Goal: Find specific page/section: Find specific page/section

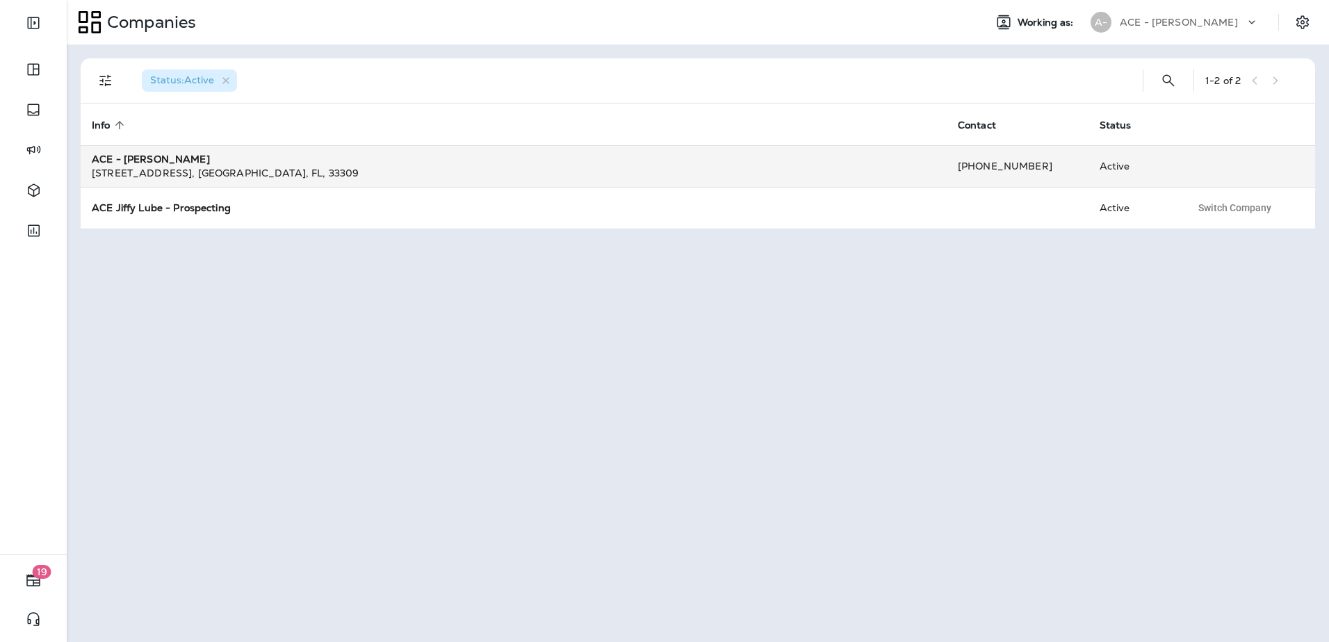
click at [195, 156] on div "ACE - [PERSON_NAME]" at bounding box center [514, 159] width 844 height 14
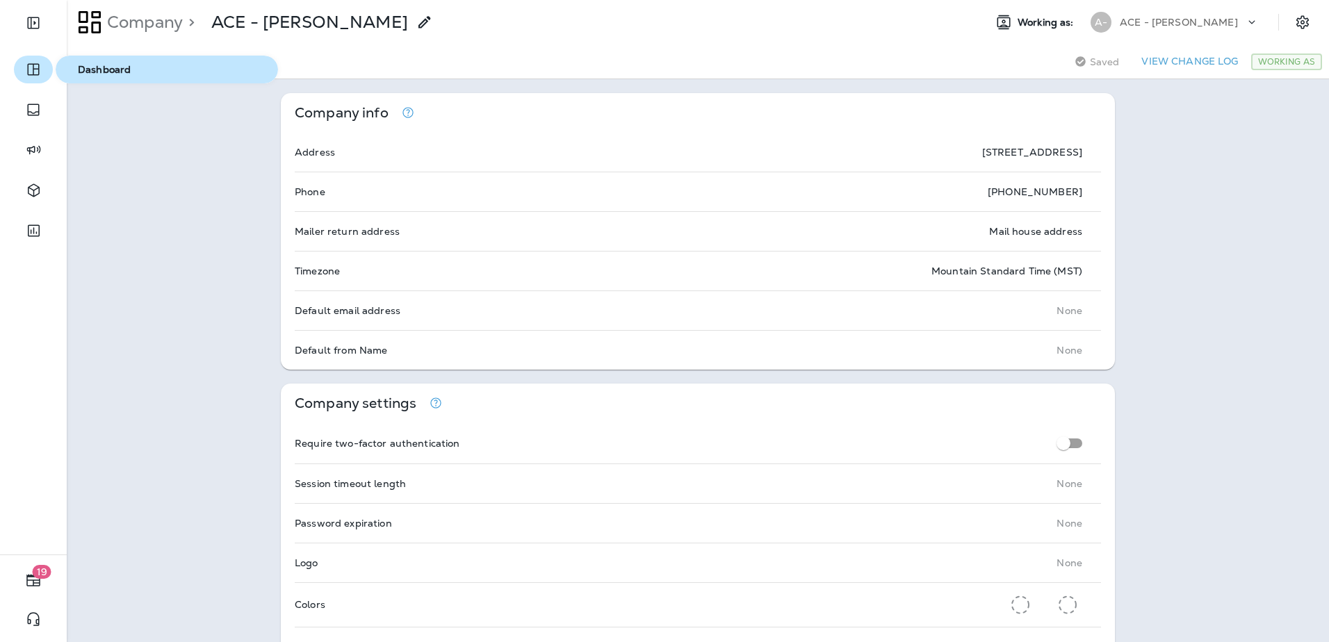
click at [30, 74] on icon "button" at bounding box center [33, 69] width 17 height 17
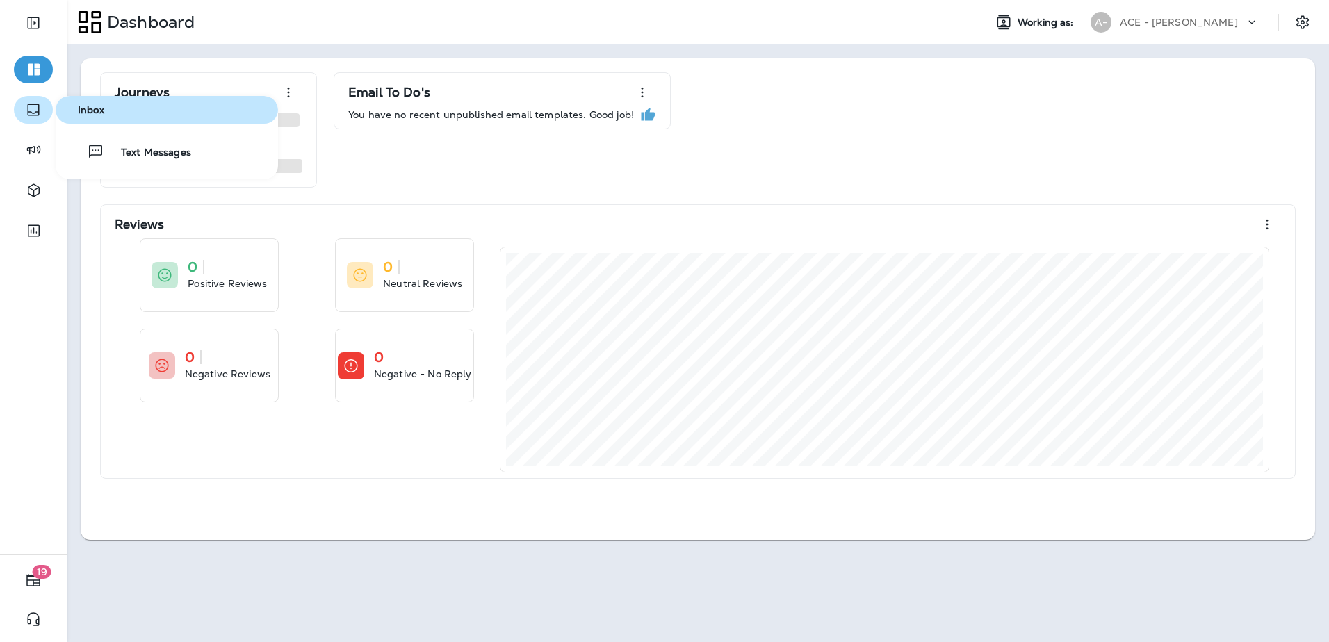
click at [37, 117] on icon "button" at bounding box center [33, 109] width 17 height 17
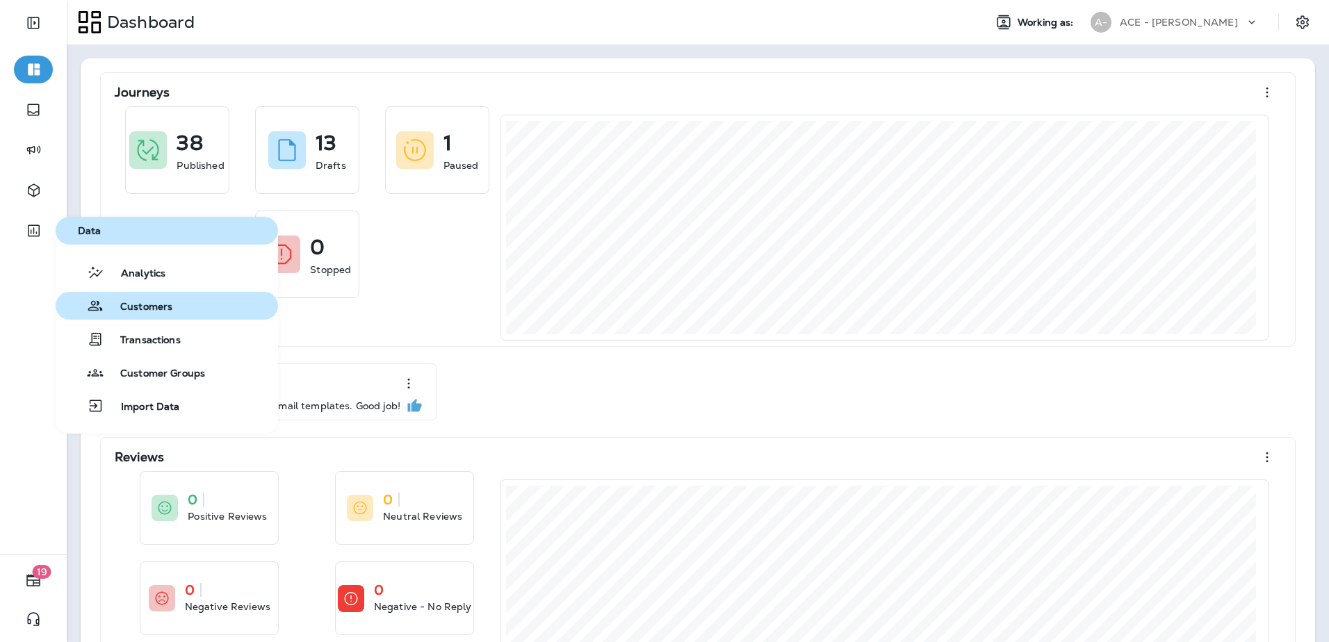
click at [158, 306] on span "Customers" at bounding box center [138, 307] width 69 height 13
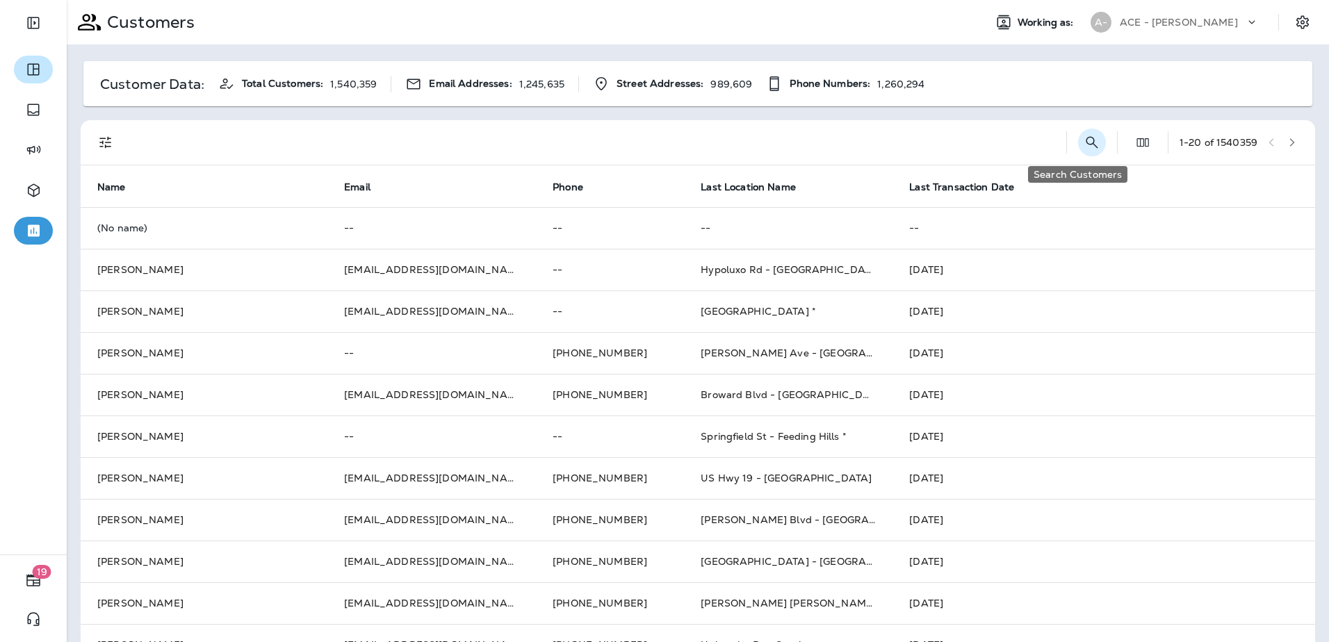
click at [1085, 144] on icon "Search Customers" at bounding box center [1091, 142] width 12 height 12
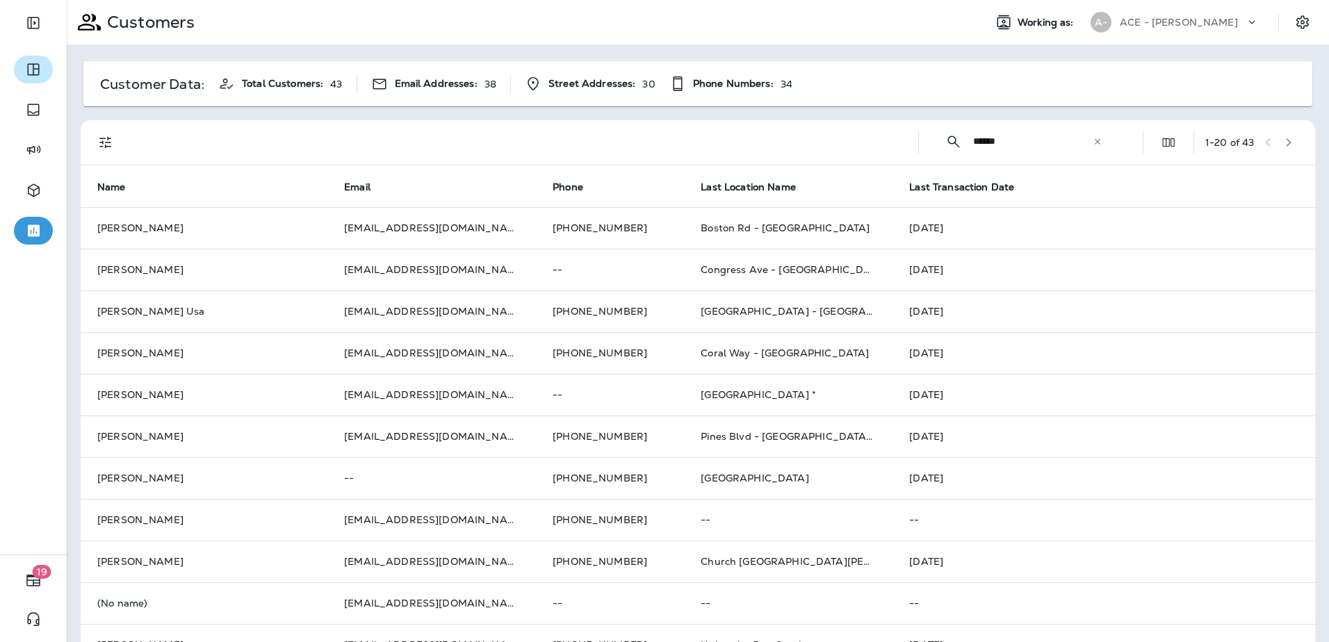
type input "******"
click at [1091, 140] on div "​ ****** ​ ​" at bounding box center [1024, 141] width 188 height 37
click at [1092, 142] on icon at bounding box center [1097, 142] width 10 height 10
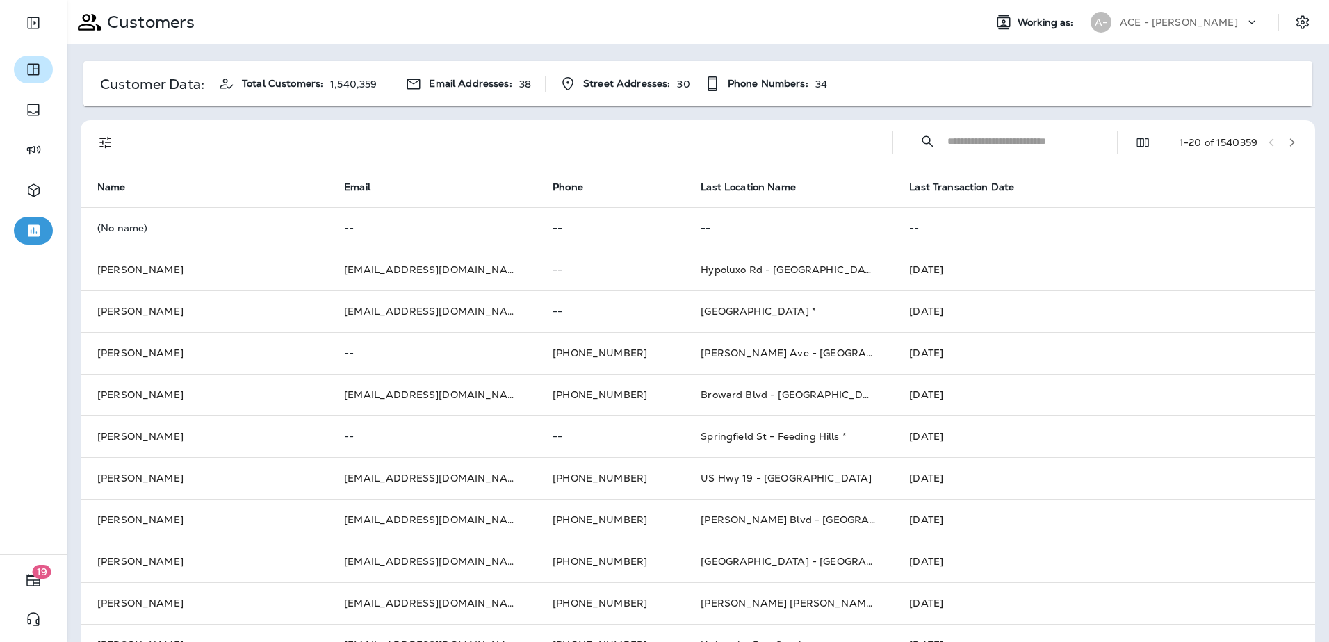
click at [953, 139] on input "text" at bounding box center [1019, 141] width 145 height 37
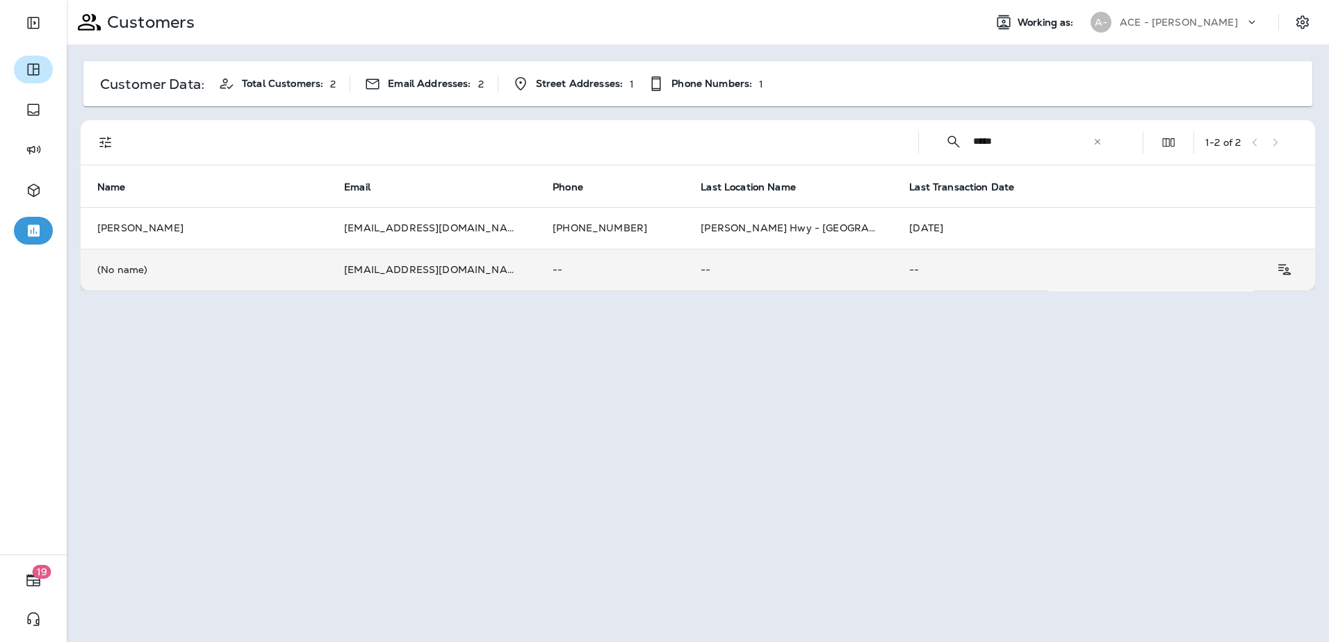
type input "*****"
click at [892, 263] on td "--" at bounding box center [970, 270] width 156 height 42
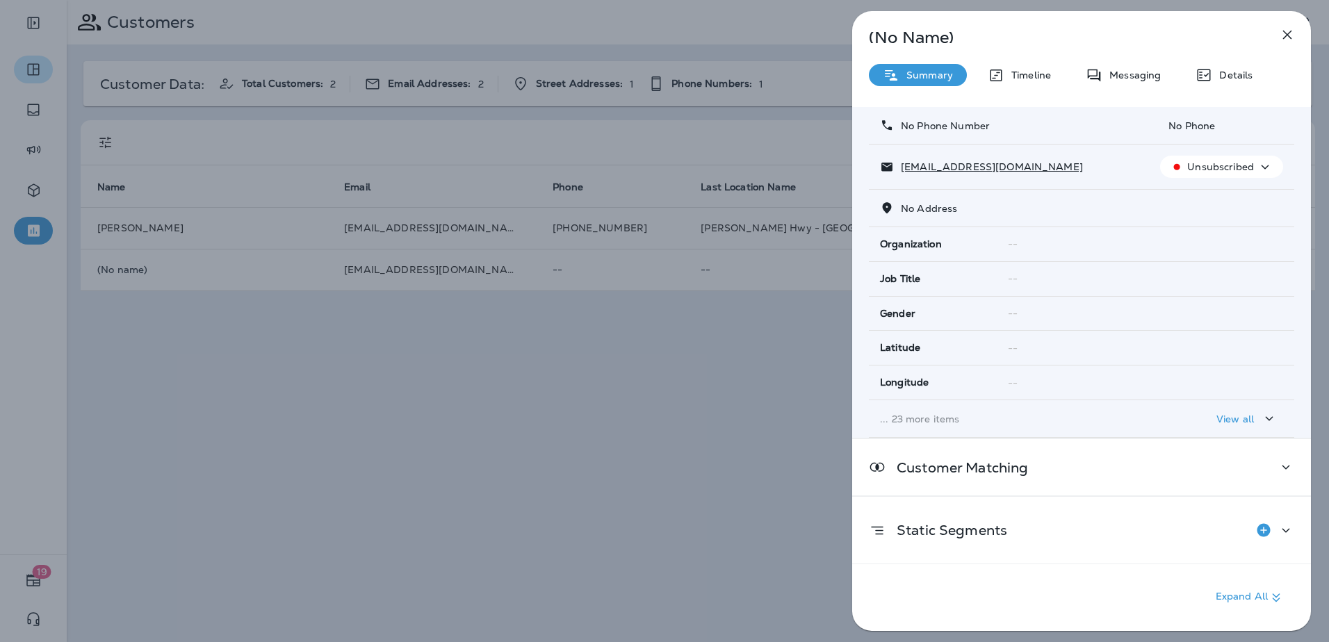
scroll to position [82, 0]
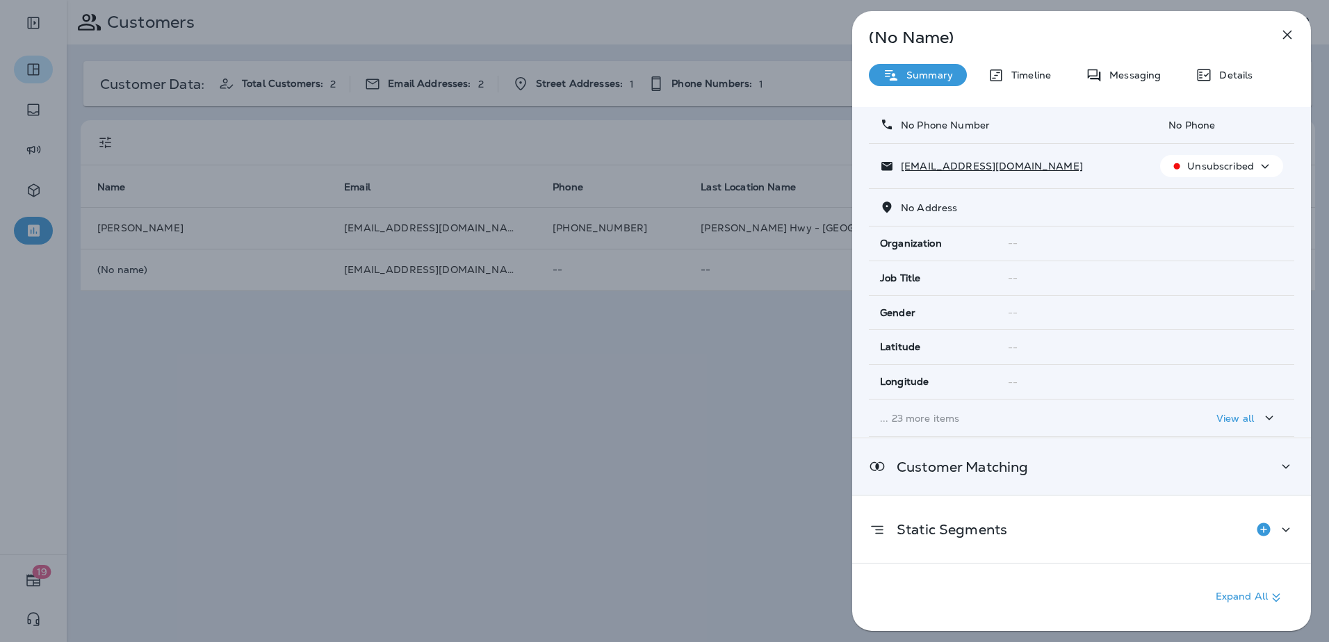
click at [1022, 472] on p "Customer Matching" at bounding box center [956, 466] width 142 height 11
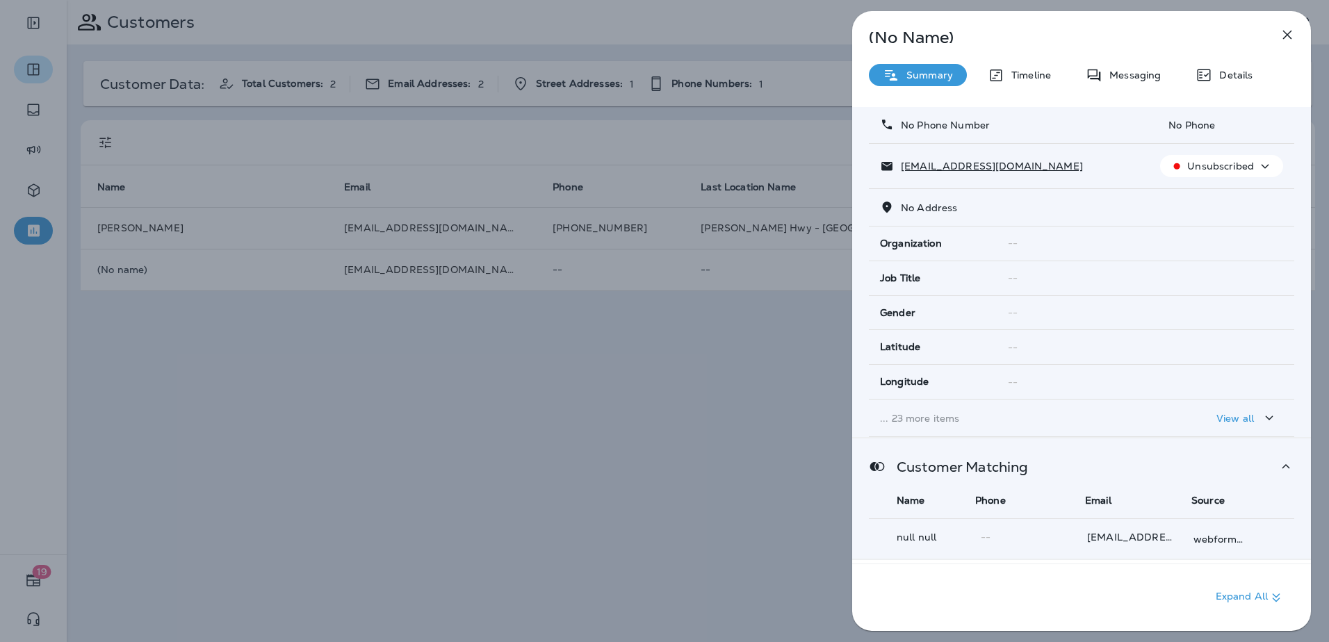
click at [1026, 472] on p "Customer Matching" at bounding box center [956, 466] width 142 height 11
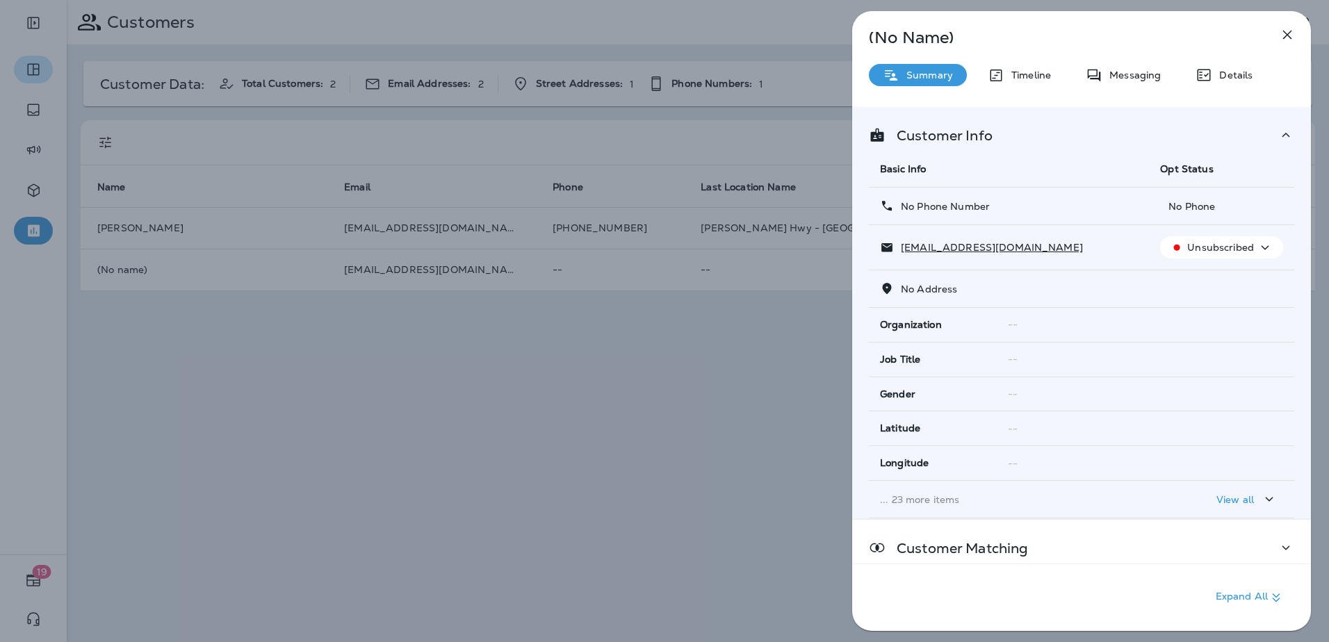
scroll to position [0, 0]
click at [1290, 40] on icon "button" at bounding box center [1286, 34] width 17 height 17
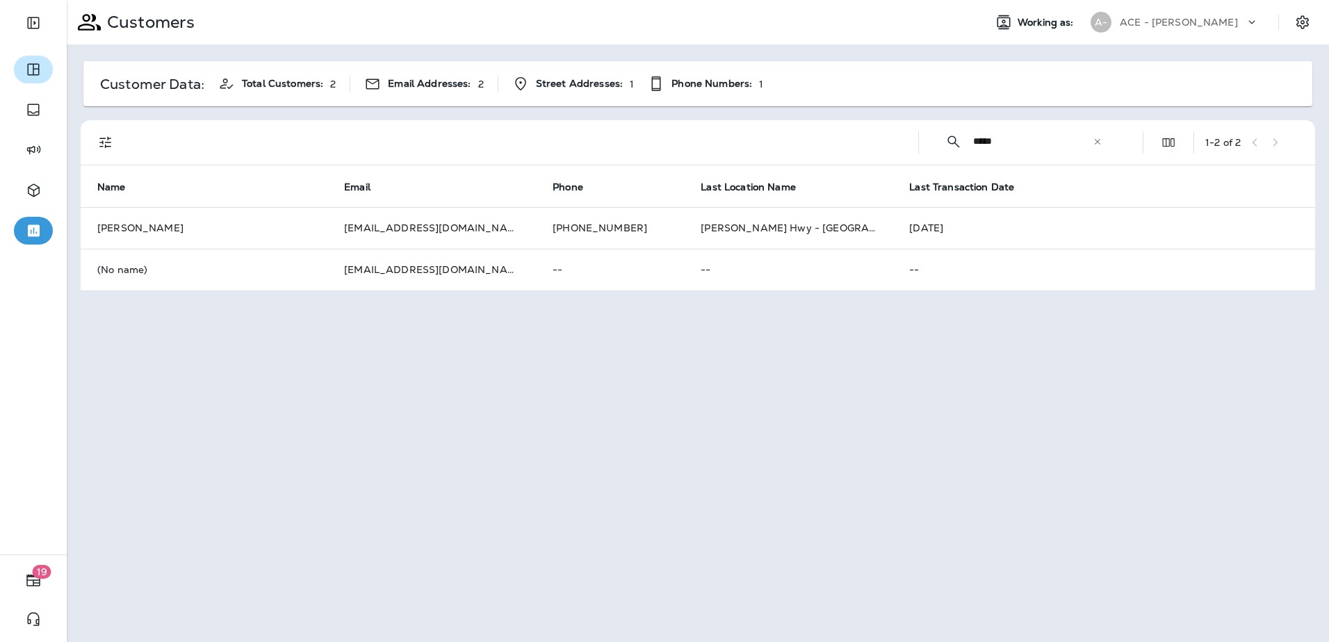
click at [1031, 143] on input "*****" at bounding box center [1033, 141] width 120 height 37
click at [1100, 142] on icon at bounding box center [1097, 142] width 10 height 10
click at [1071, 145] on input "text" at bounding box center [1045, 141] width 145 height 37
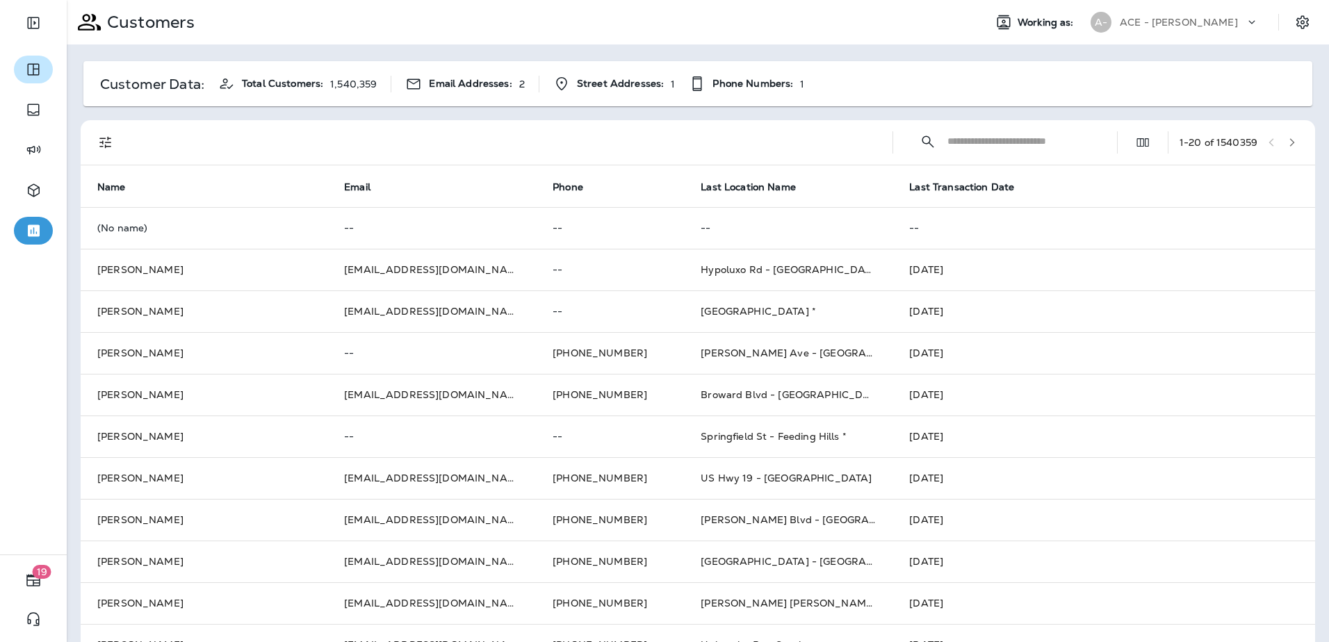
click at [1066, 142] on input "text" at bounding box center [1019, 141] width 145 height 37
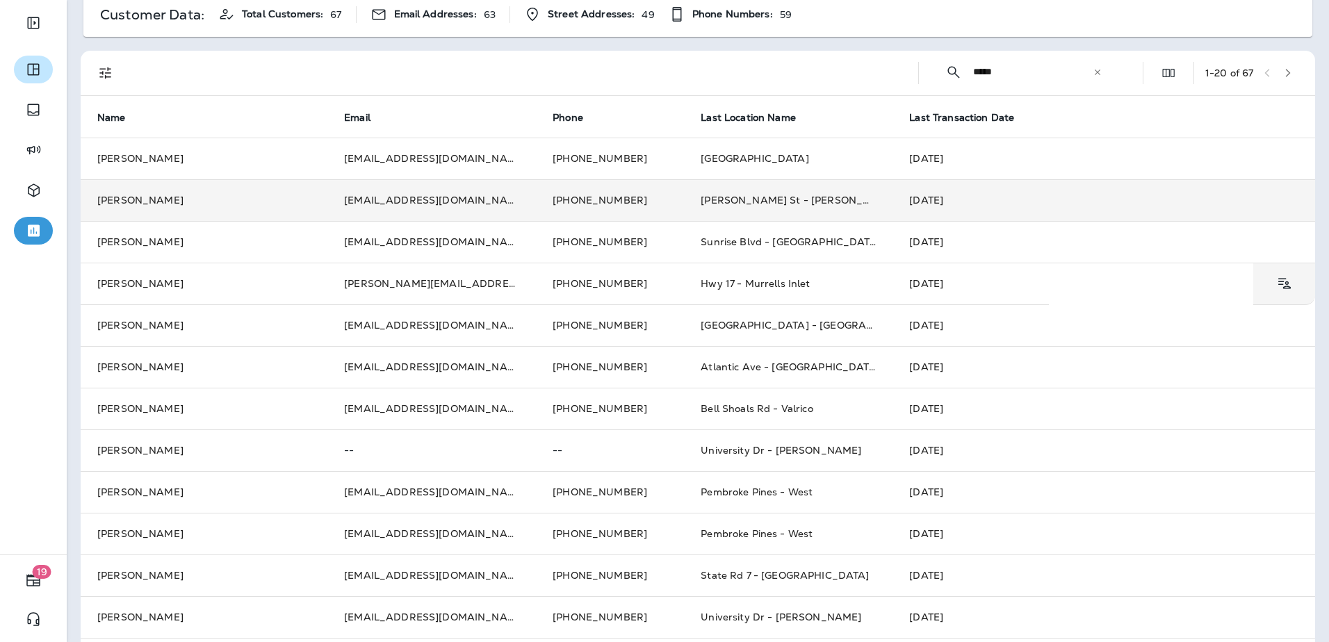
scroll to position [139, 0]
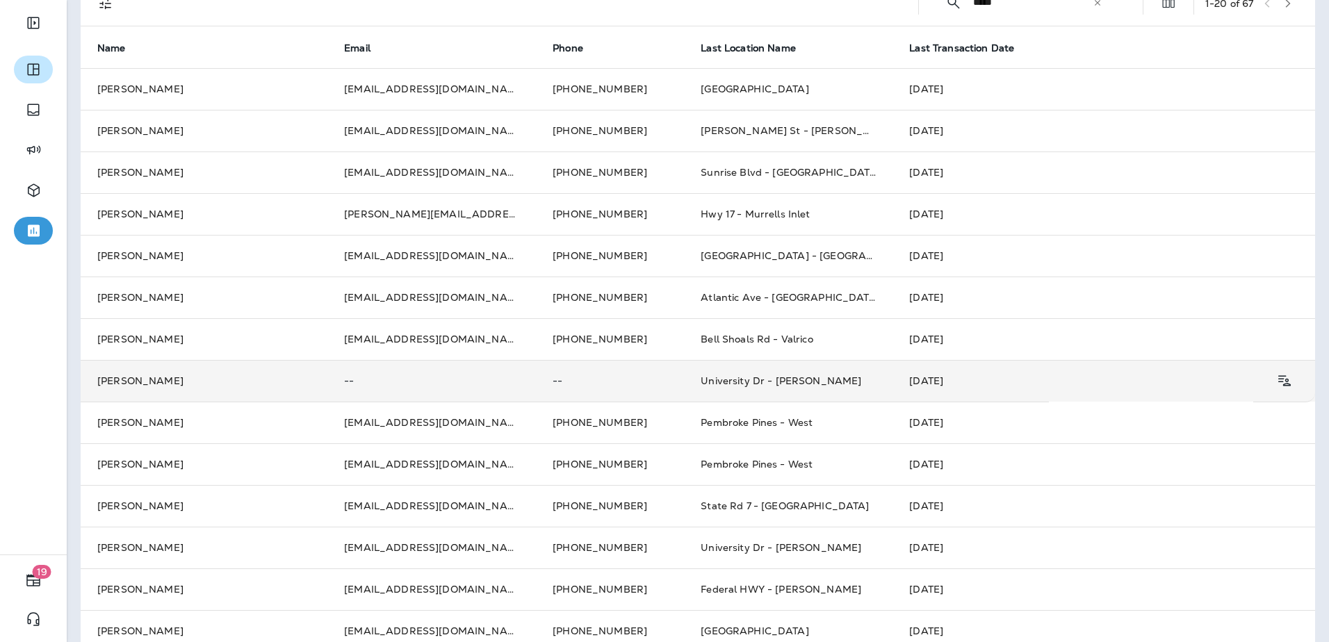
type input "*****"
click at [279, 387] on td "[PERSON_NAME]" at bounding box center [204, 381] width 247 height 42
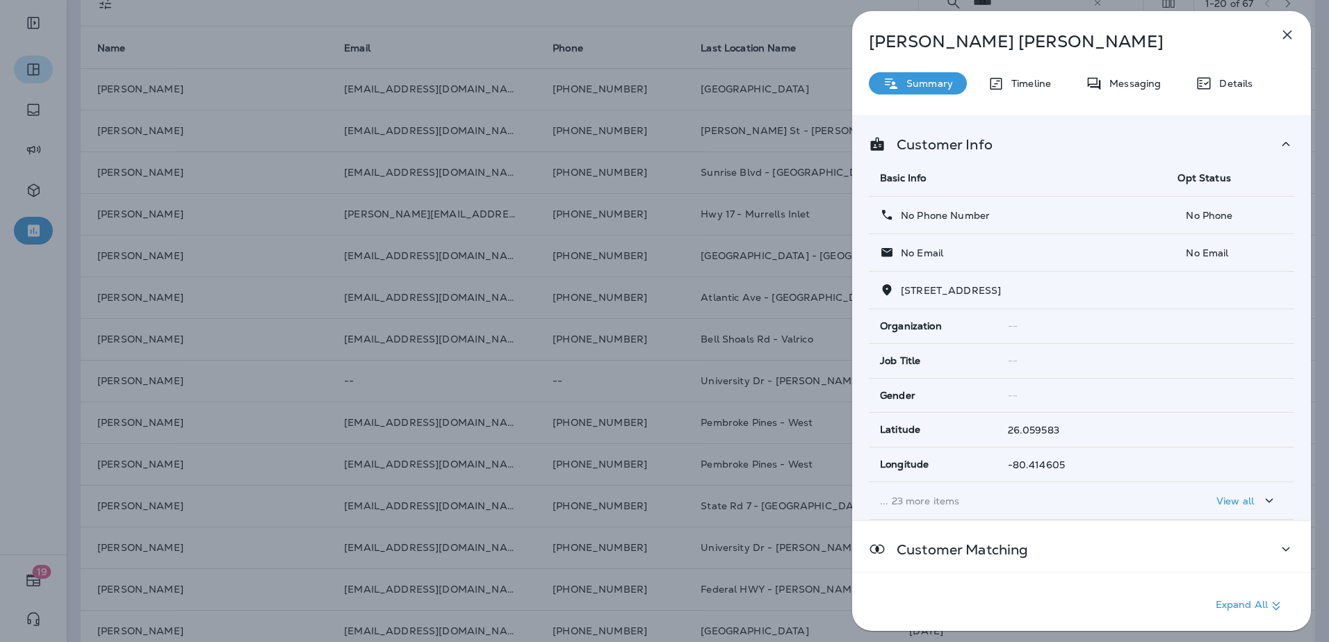
click at [1247, 497] on div "View all" at bounding box center [1246, 500] width 61 height 17
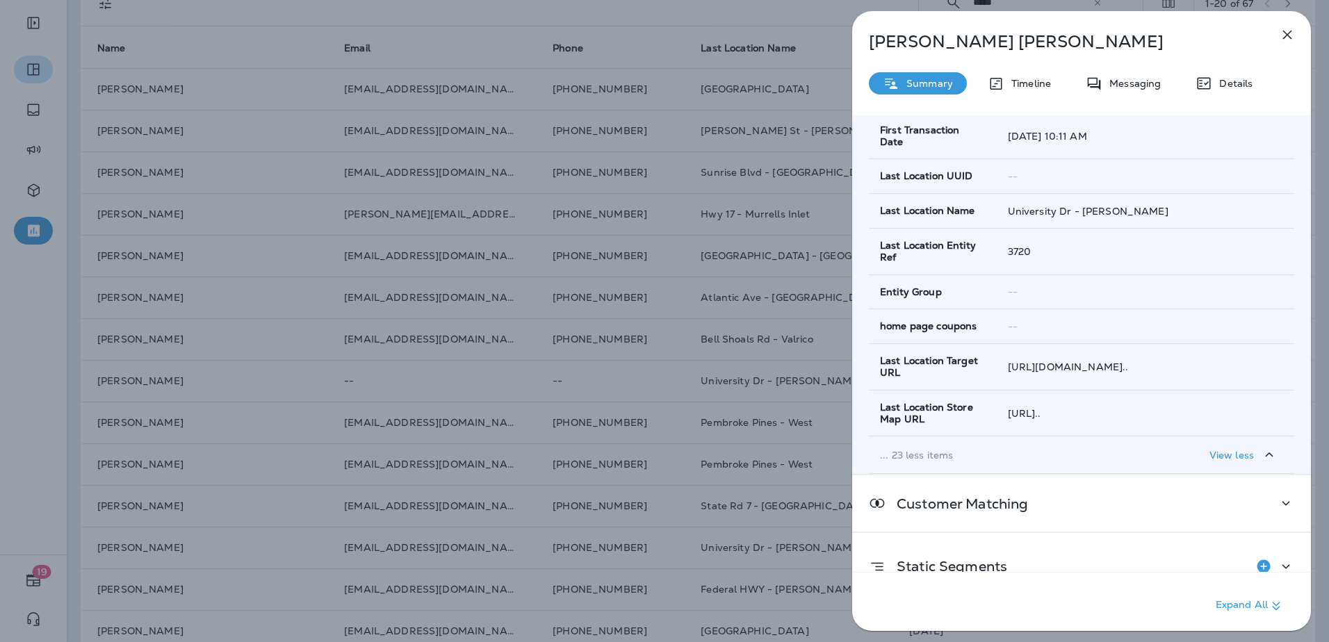
scroll to position [1033, 0]
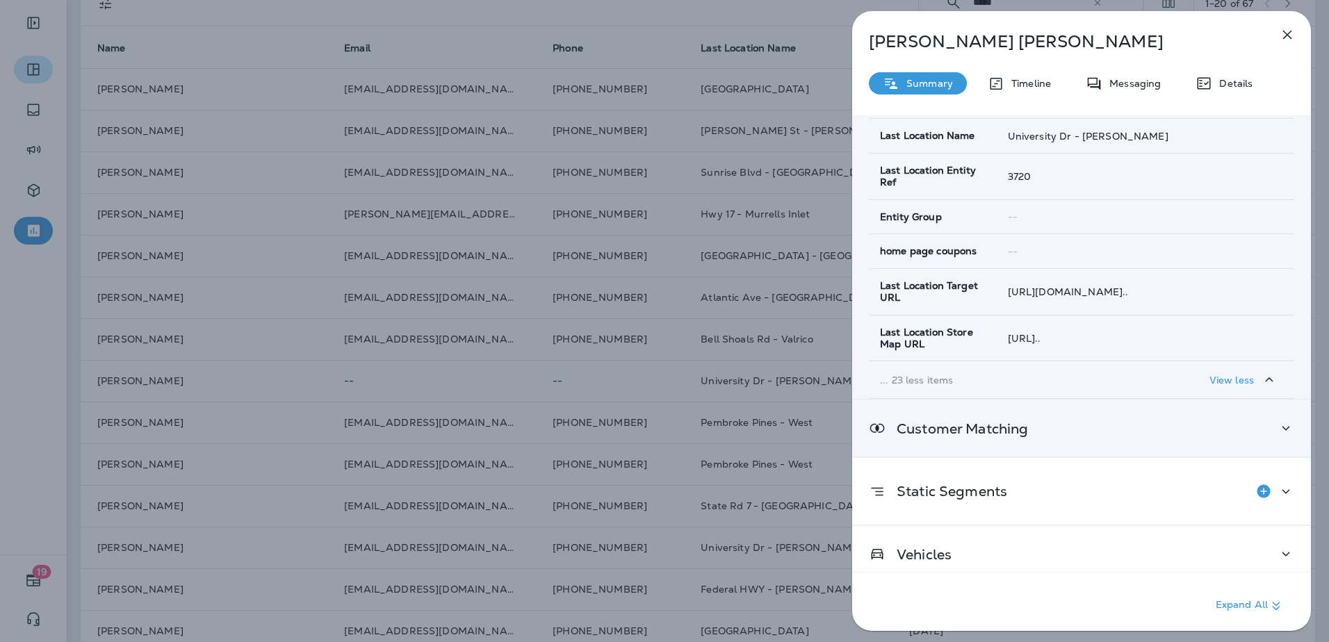
click at [1267, 432] on div "Customer Matching" at bounding box center [1081, 428] width 459 height 56
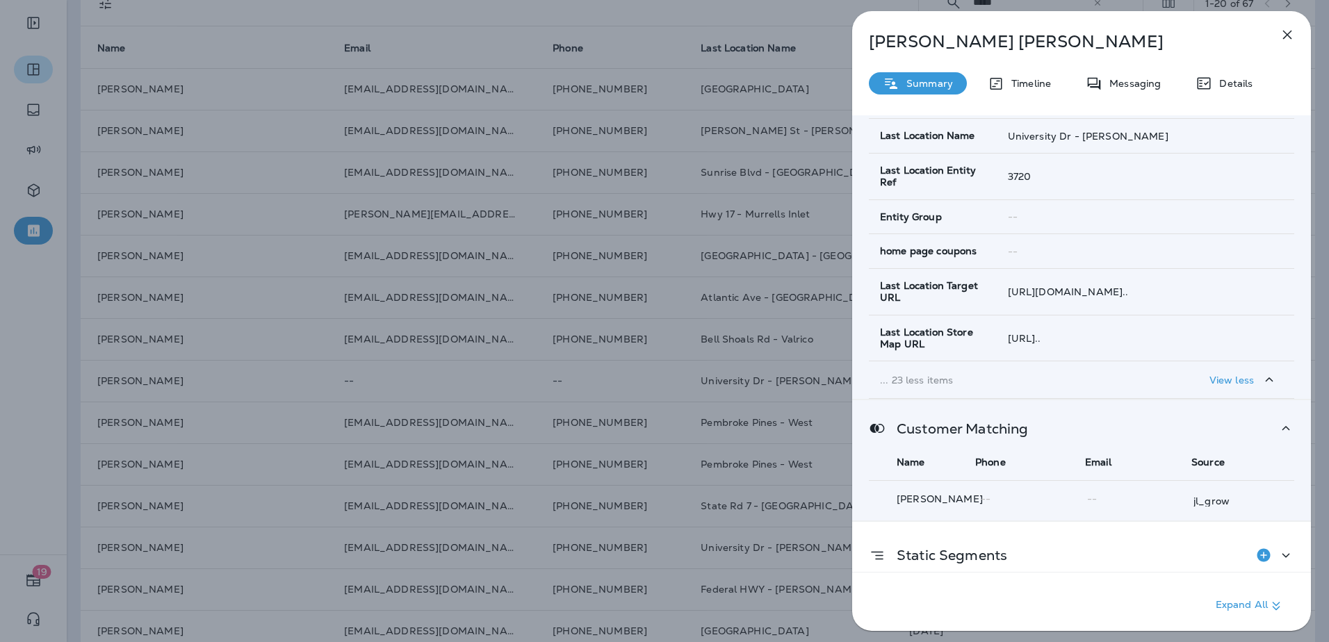
click at [1277, 425] on icon at bounding box center [1285, 428] width 17 height 17
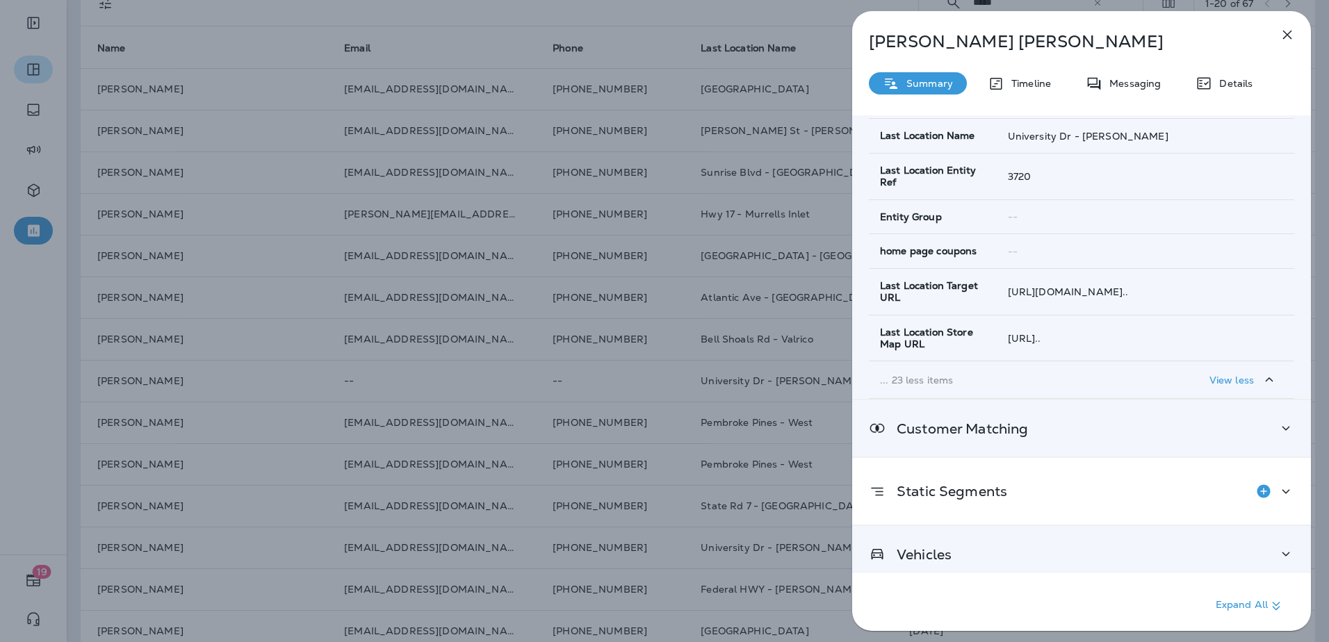
click at [1144, 545] on div "Vehicles" at bounding box center [1081, 553] width 425 height 17
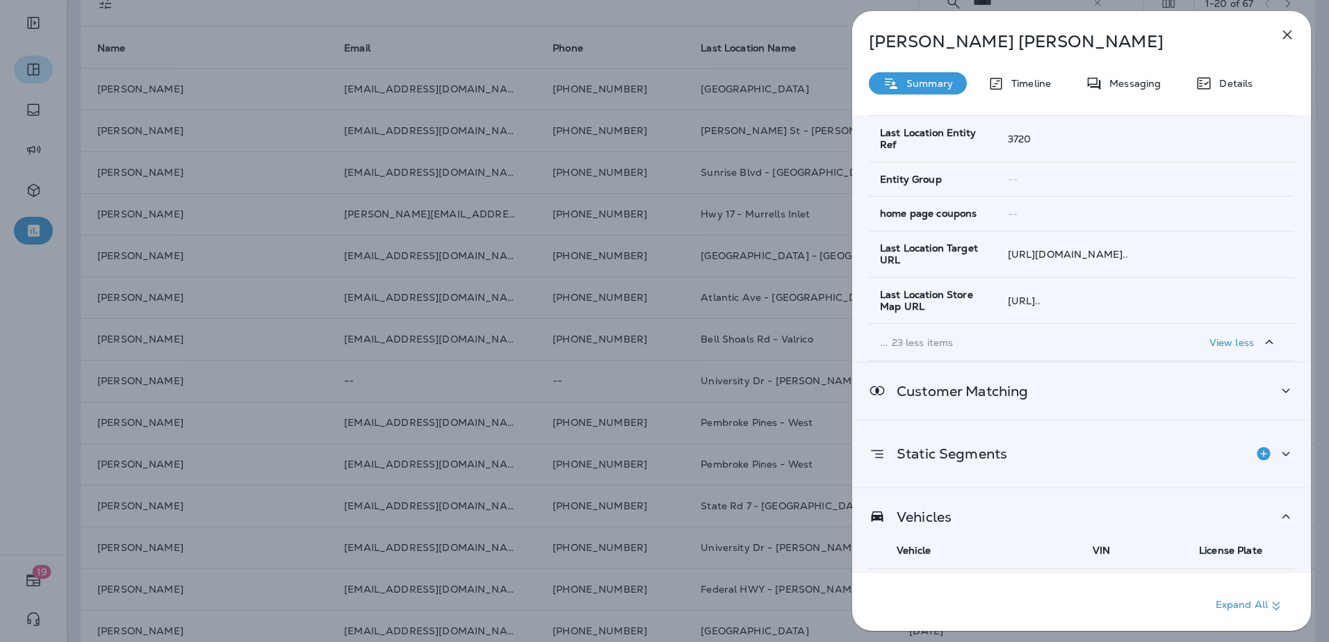
scroll to position [1091, 0]
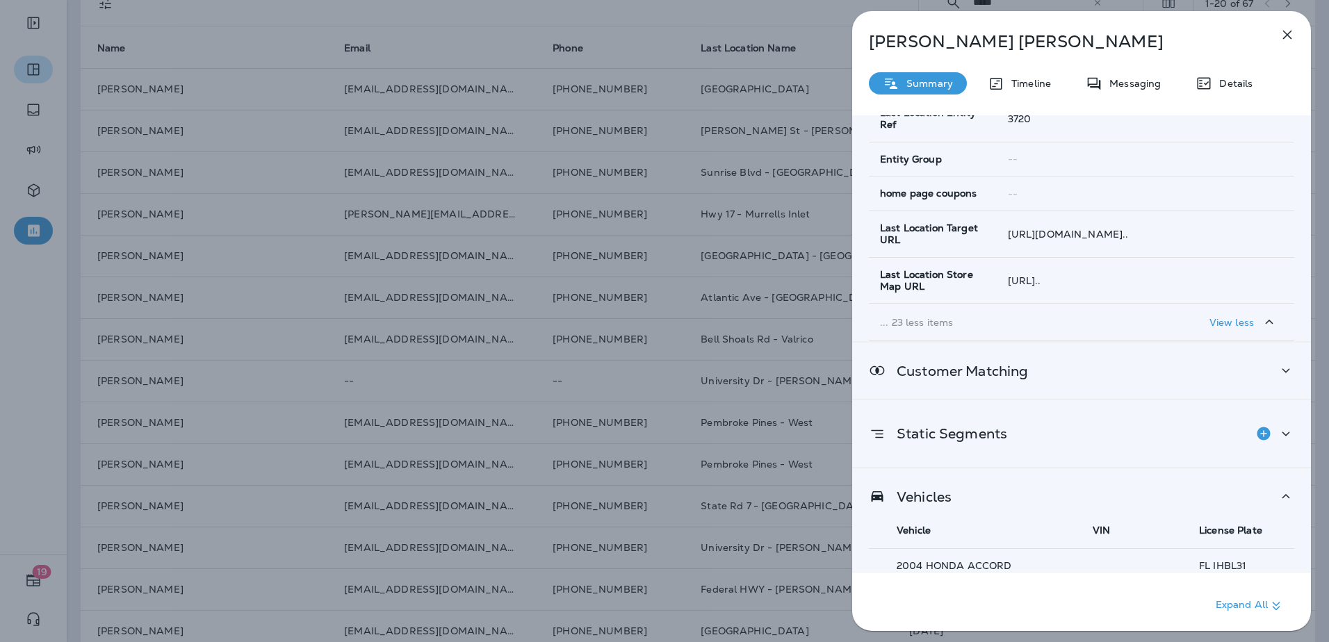
click at [1138, 437] on div "Static Segments" at bounding box center [1081, 433] width 459 height 67
click at [1140, 434] on div "Static Segments" at bounding box center [1081, 434] width 425 height 28
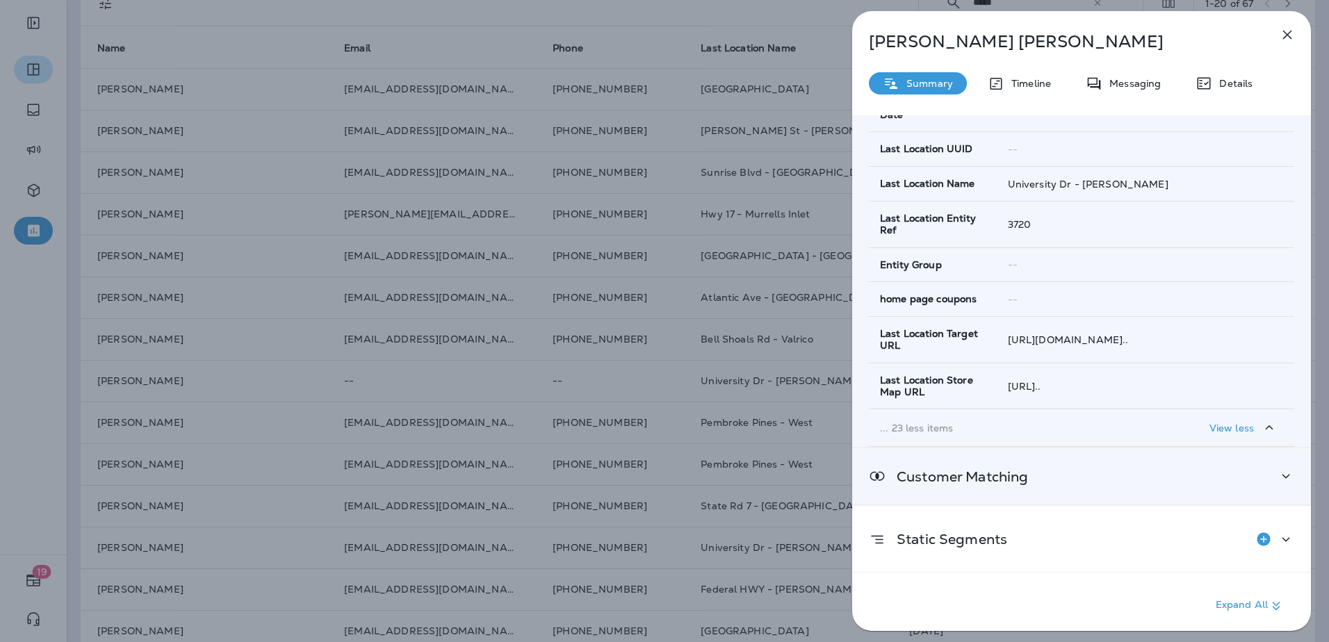
scroll to position [813, 0]
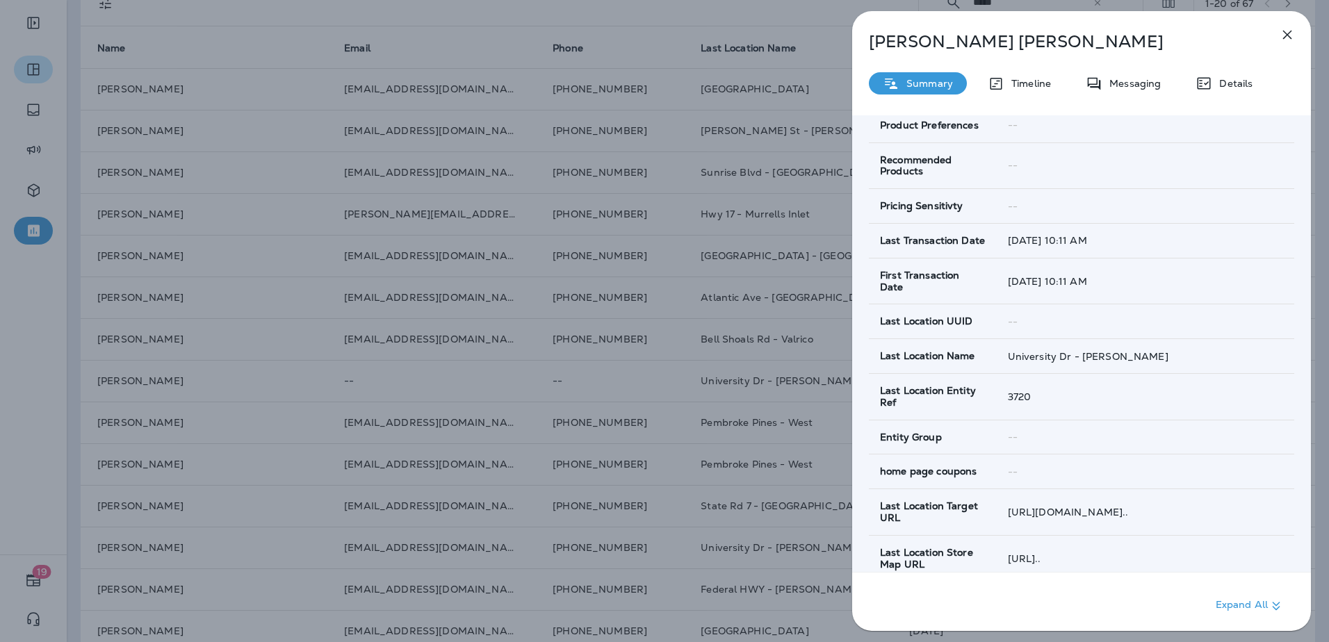
click at [1288, 31] on icon "button" at bounding box center [1286, 34] width 17 height 17
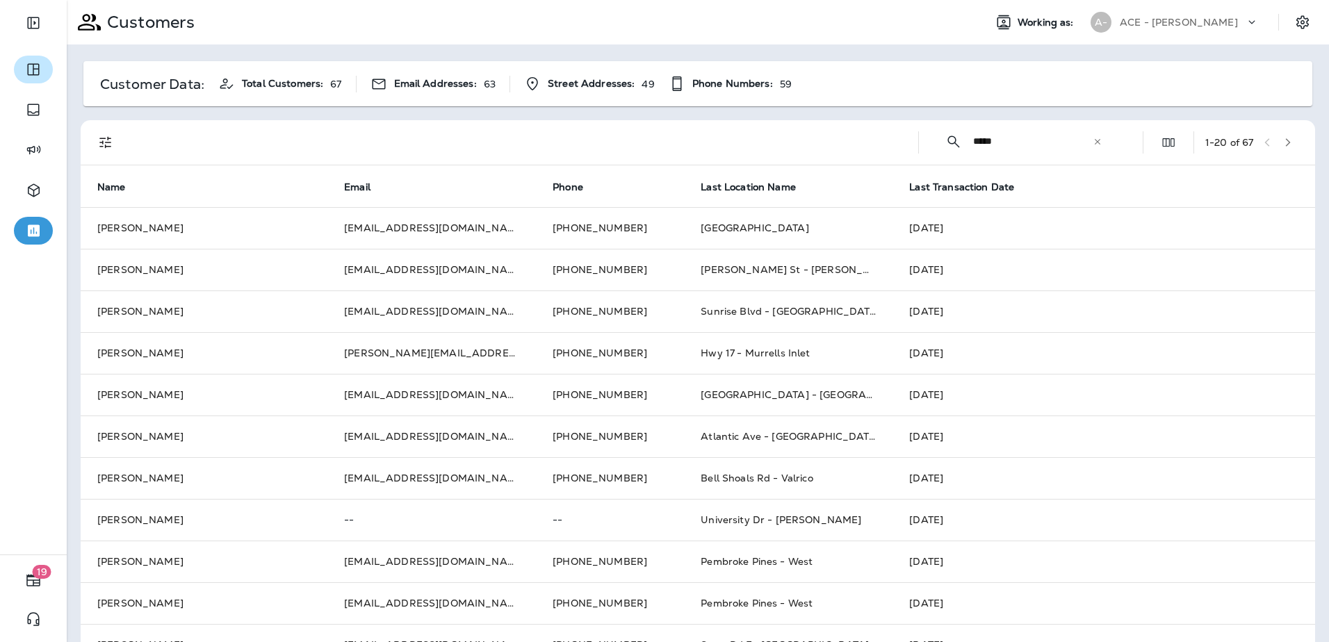
click at [1092, 146] on icon at bounding box center [1097, 142] width 10 height 10
click at [1048, 144] on input "text" at bounding box center [1045, 141] width 145 height 37
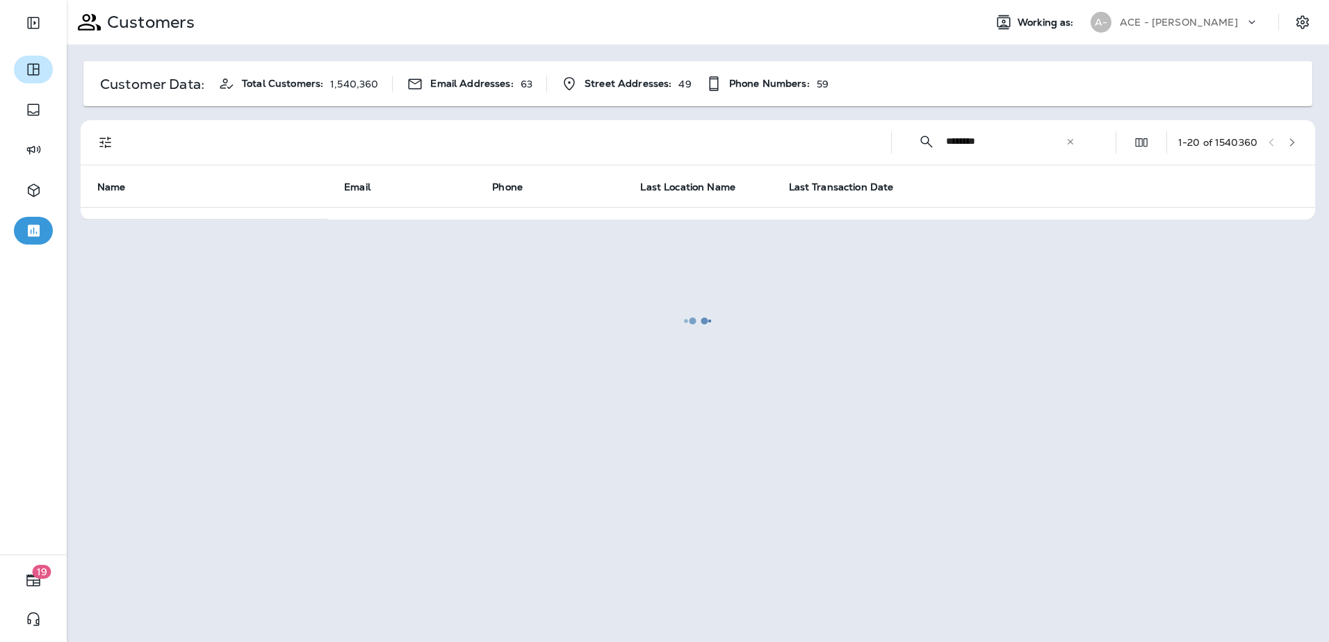
type input "********"
